Goal: Task Accomplishment & Management: Use online tool/utility

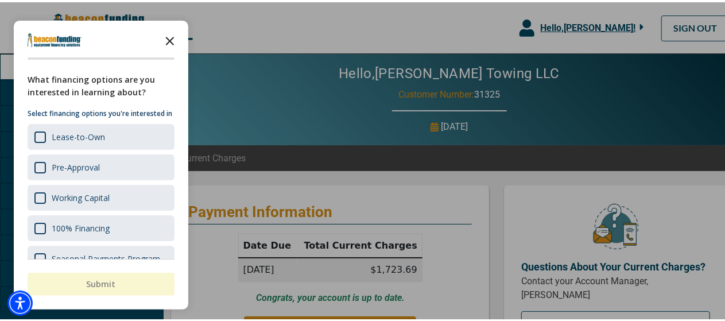
click at [176, 35] on icon "Close the survey" at bounding box center [169, 37] width 23 height 23
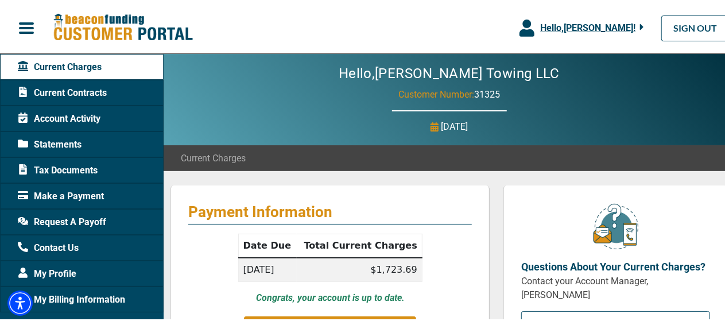
click at [97, 218] on span "Request A Payoff" at bounding box center [62, 220] width 88 height 14
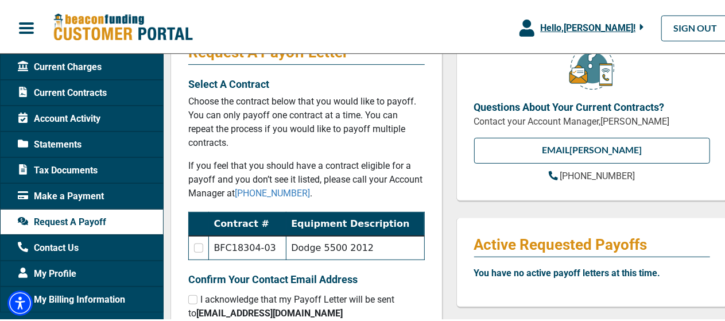
scroll to position [148, 0]
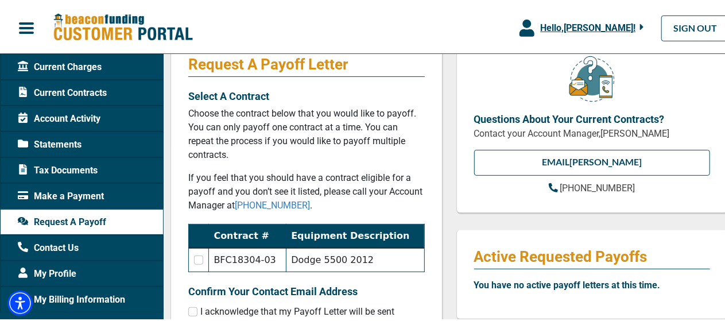
click at [77, 138] on span "Statements" at bounding box center [50, 142] width 64 height 14
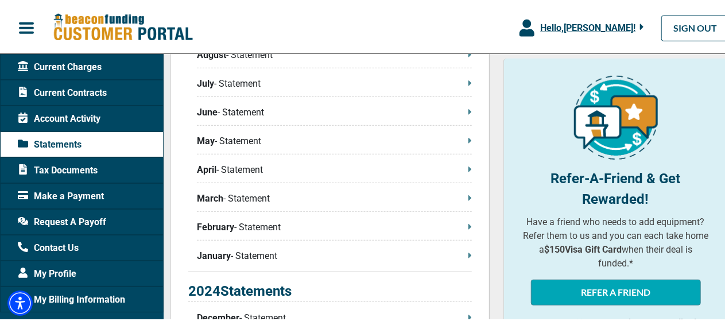
scroll to position [335, 0]
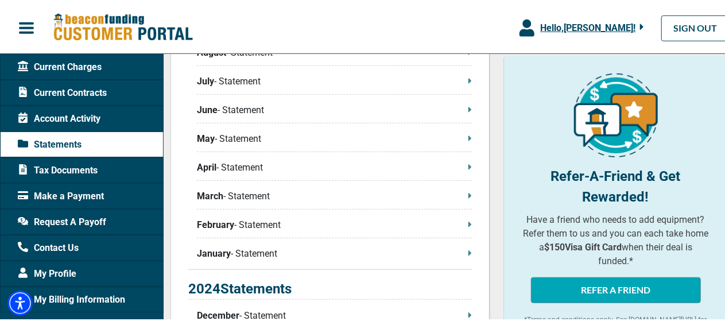
click at [264, 127] on div "2025 Statements August - Statement July - Statement June - Statement May - Stat…" at bounding box center [330, 140] width 284 height 254
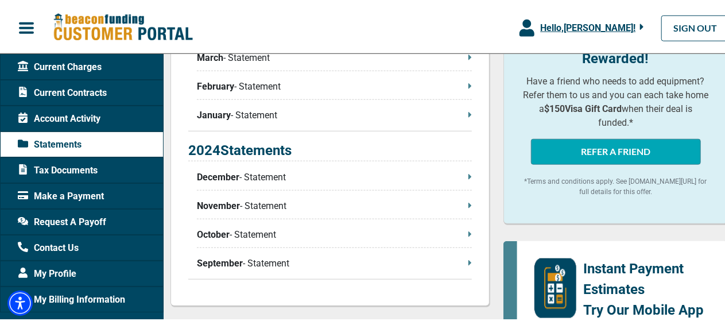
scroll to position [466, 0]
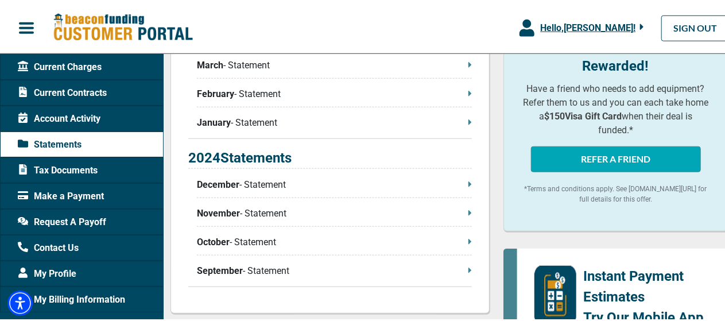
click at [461, 268] on p "September - Statement" at bounding box center [334, 269] width 275 height 14
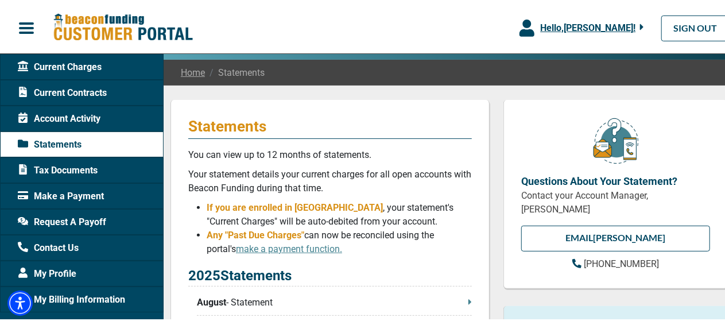
scroll to position [118, 0]
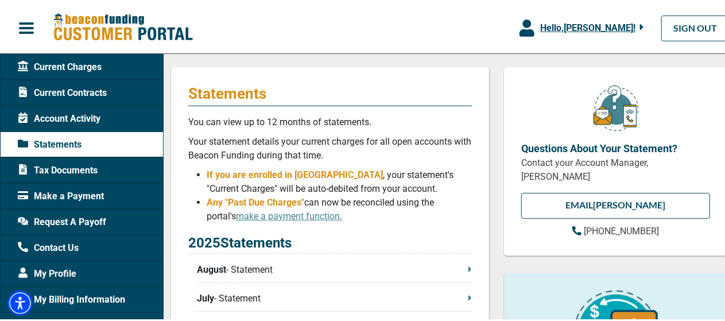
click at [104, 160] on div "Tax Documents" at bounding box center [82, 168] width 164 height 26
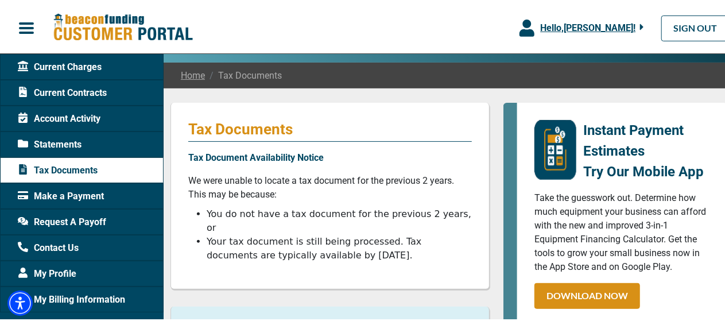
scroll to position [92, 0]
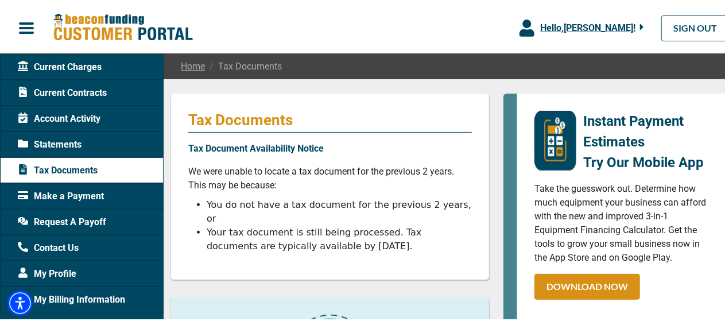
click at [91, 112] on span "Account Activity" at bounding box center [59, 117] width 83 height 14
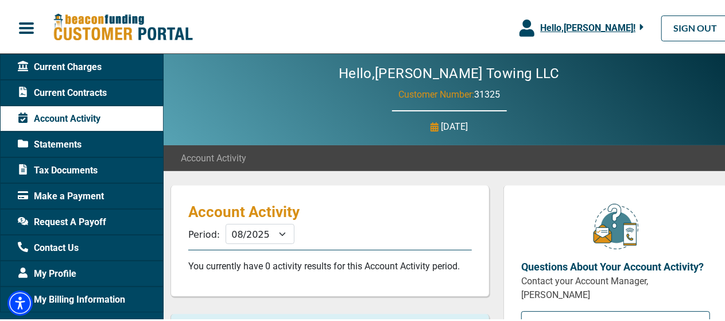
click at [99, 215] on span "Request A Payoff" at bounding box center [62, 220] width 88 height 14
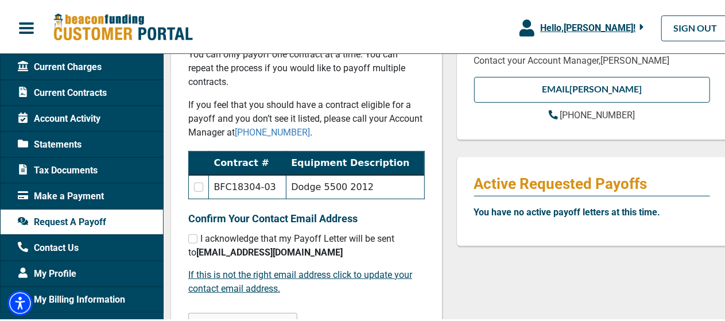
scroll to position [223, 0]
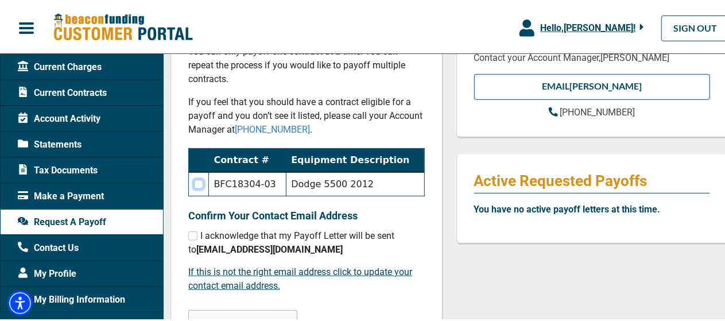
click at [199, 185] on input "checkbox" at bounding box center [198, 181] width 9 height 9
checkbox input "true"
click at [194, 236] on input "checkbox" at bounding box center [192, 233] width 9 height 9
checkbox input "true"
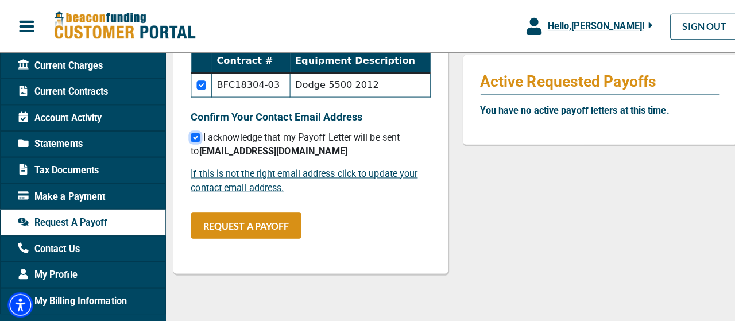
scroll to position [329, 0]
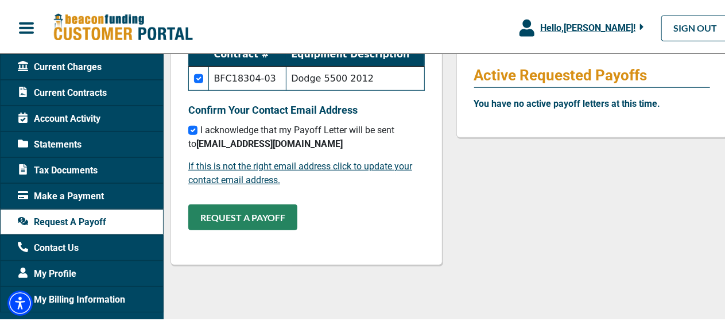
click at [249, 223] on button "REQUEST A PAYOFF" at bounding box center [242, 215] width 109 height 26
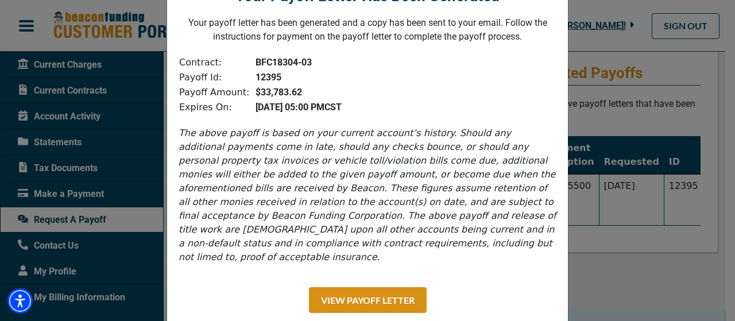
scroll to position [134, 0]
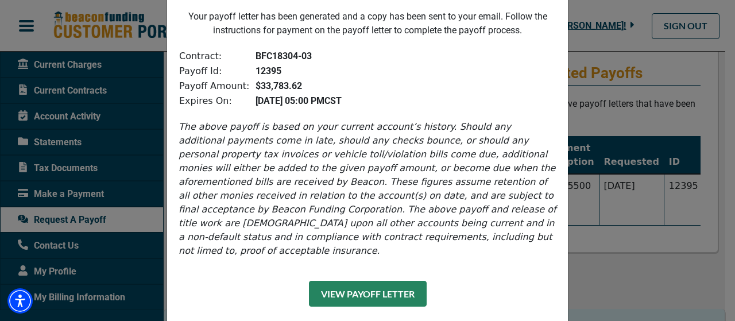
click at [396, 281] on button "View Payoff Letter" at bounding box center [368, 294] width 118 height 26
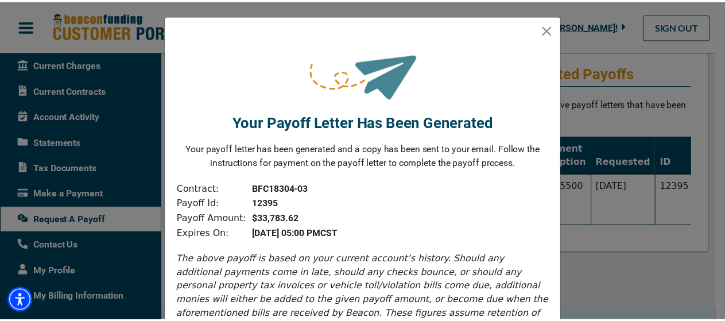
scroll to position [0, 0]
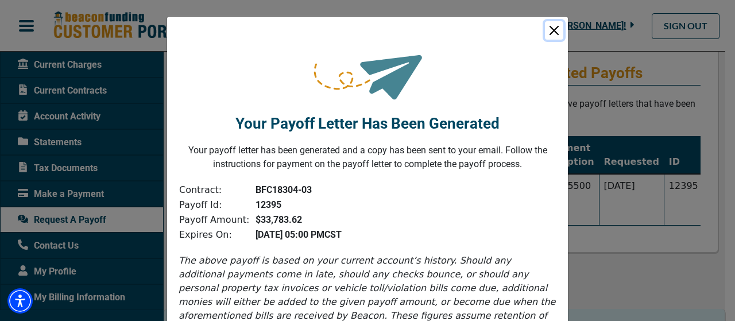
click at [550, 28] on button "Close" at bounding box center [554, 30] width 18 height 18
